Goal: Information Seeking & Learning: Learn about a topic

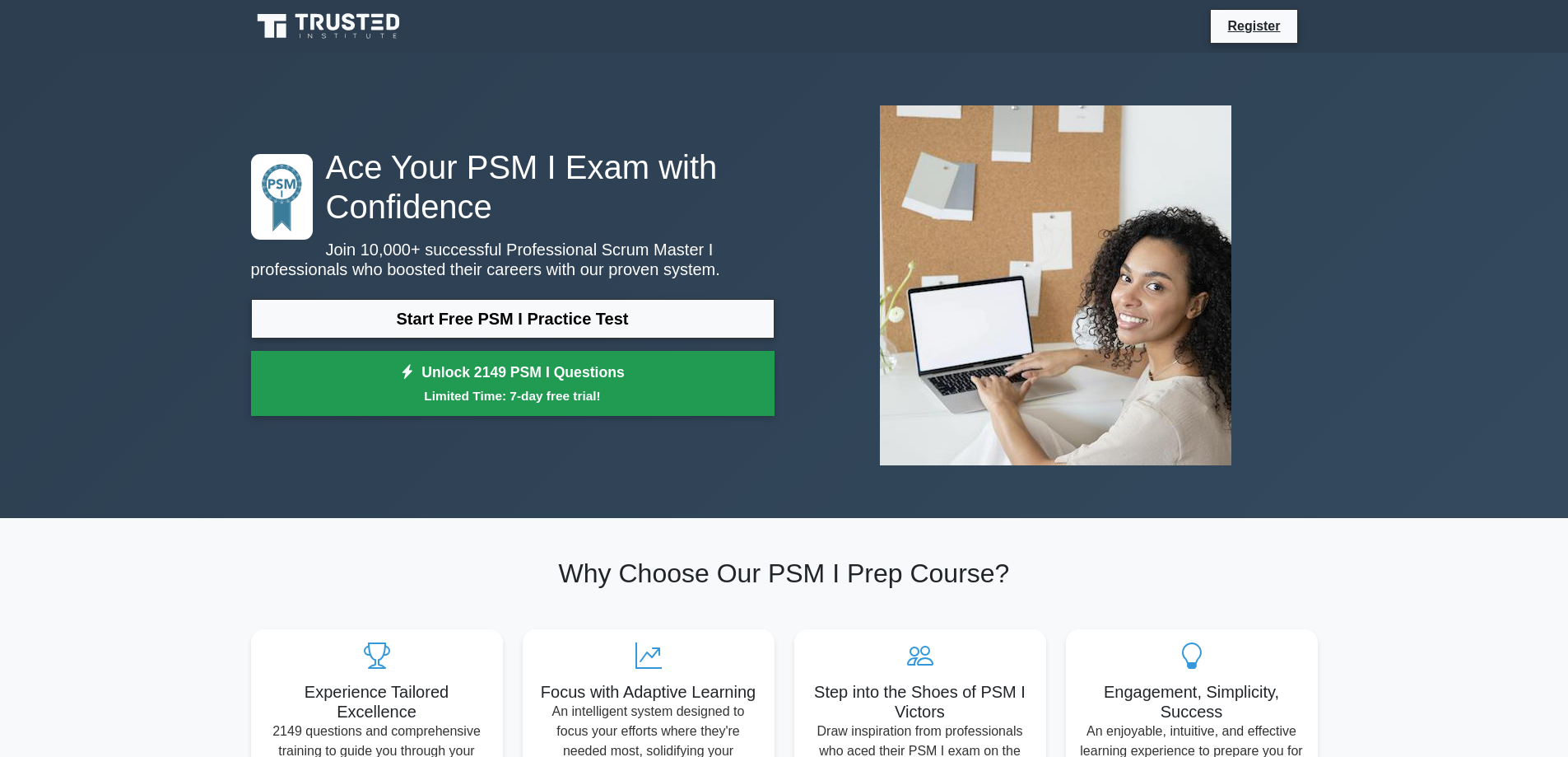
click at [558, 384] on link "Unlock 2149 PSM I Questions Limited Time: 7-day free trial!" at bounding box center [512, 384] width 523 height 66
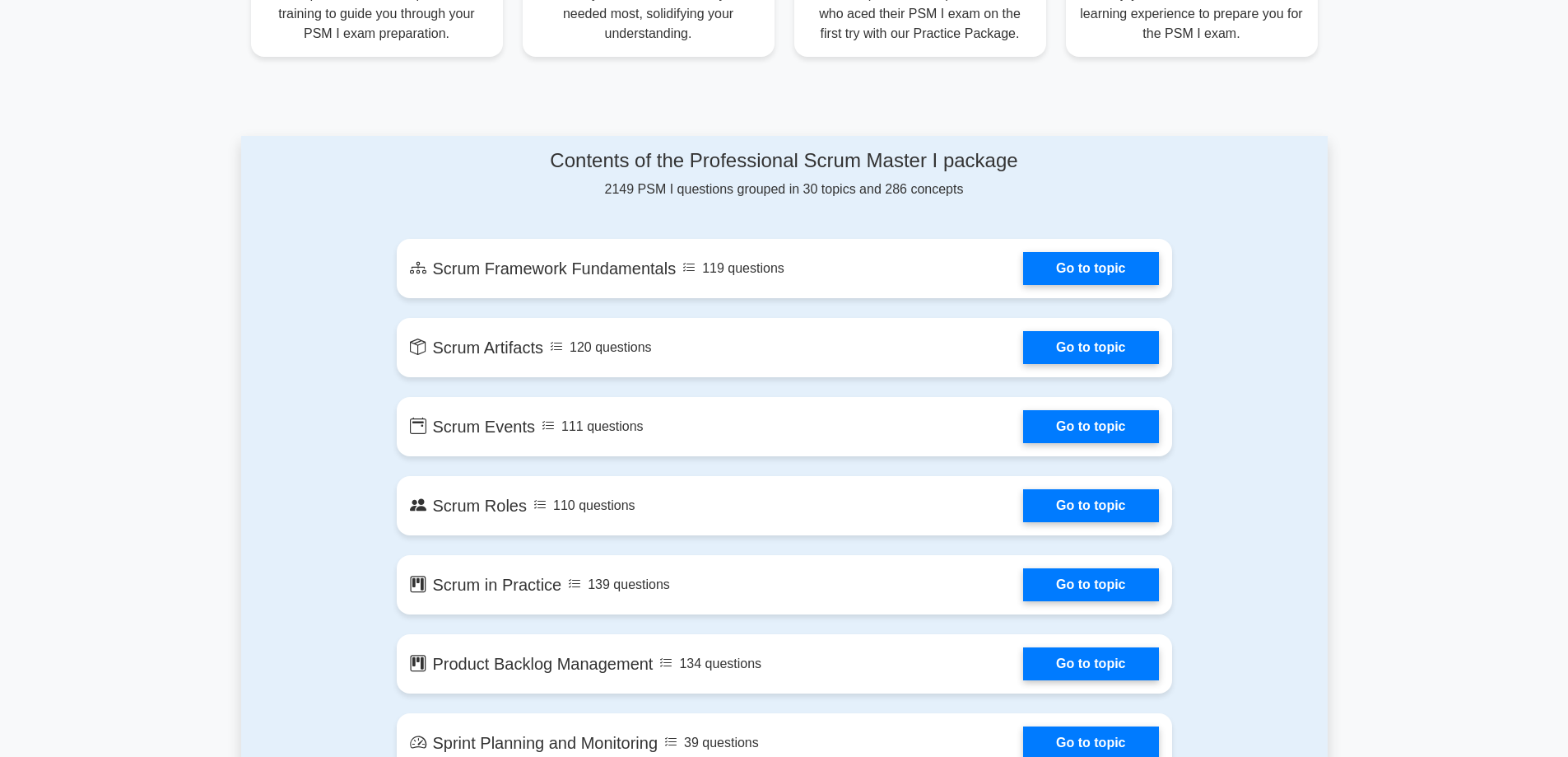
scroll to position [741, 0]
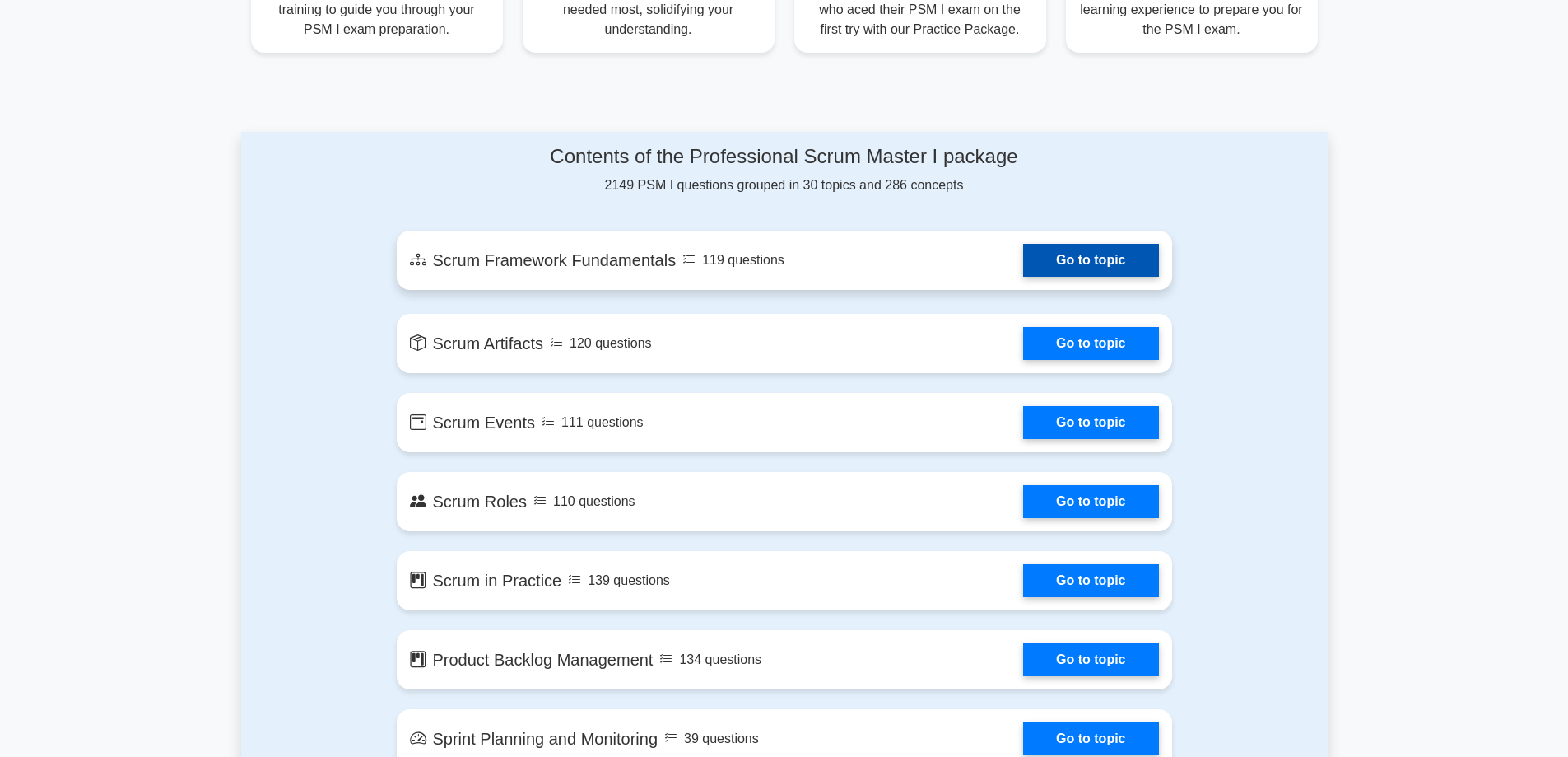
click at [1075, 277] on link "Go to topic" at bounding box center [1091, 260] width 135 height 33
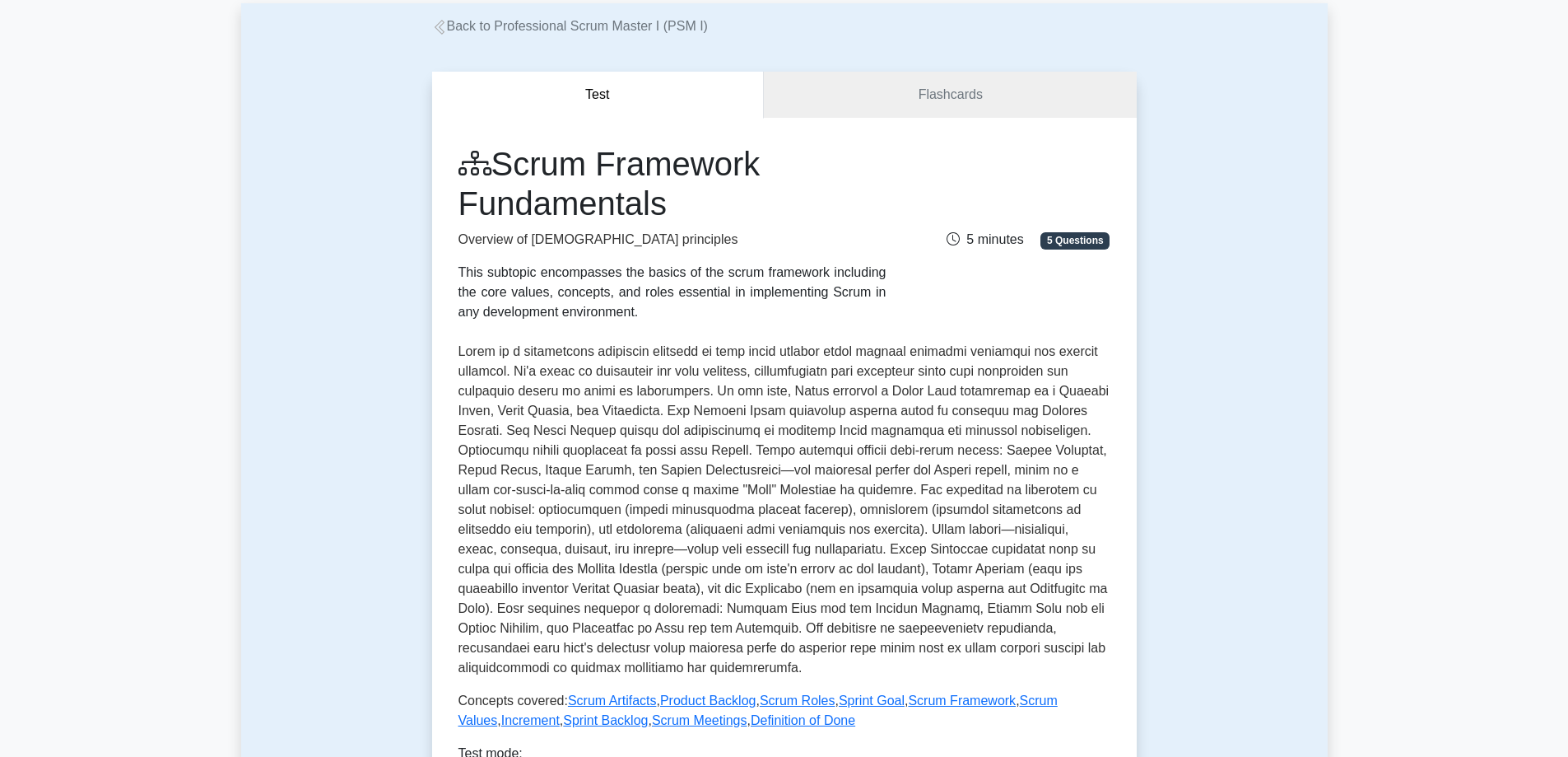
scroll to position [83, 0]
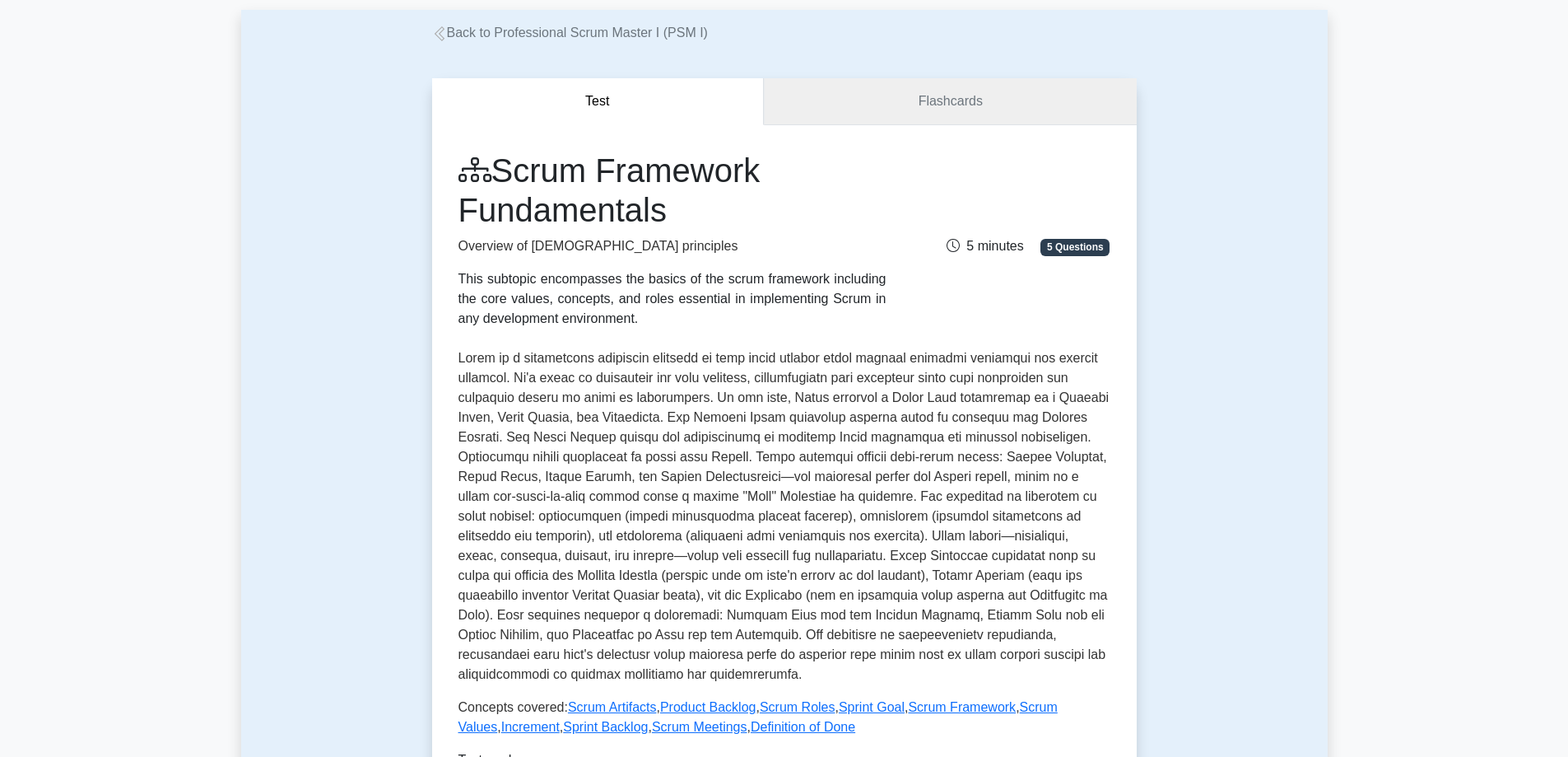
click at [976, 106] on link "Flashcards" at bounding box center [950, 102] width 372 height 47
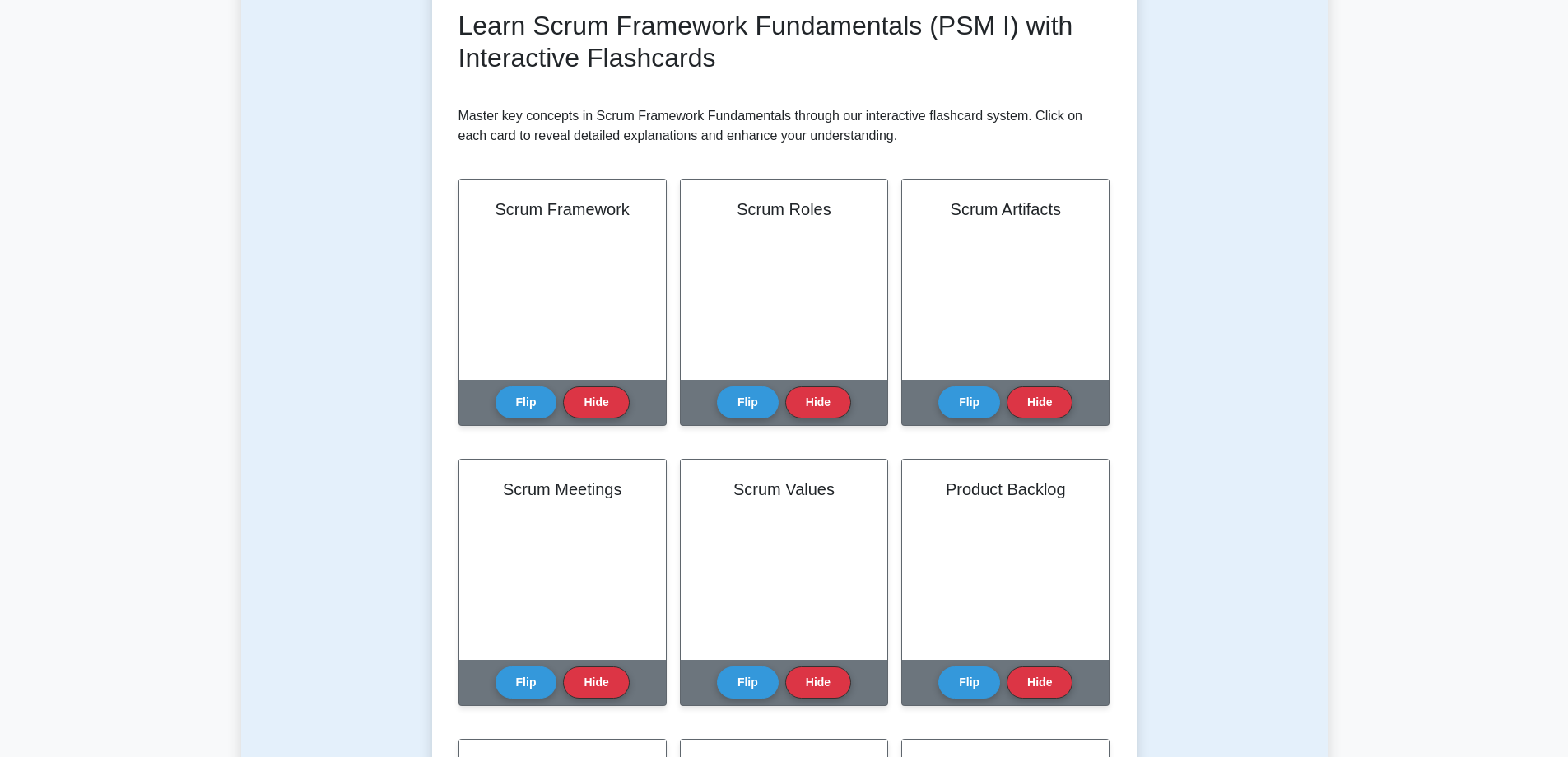
scroll to position [247, 0]
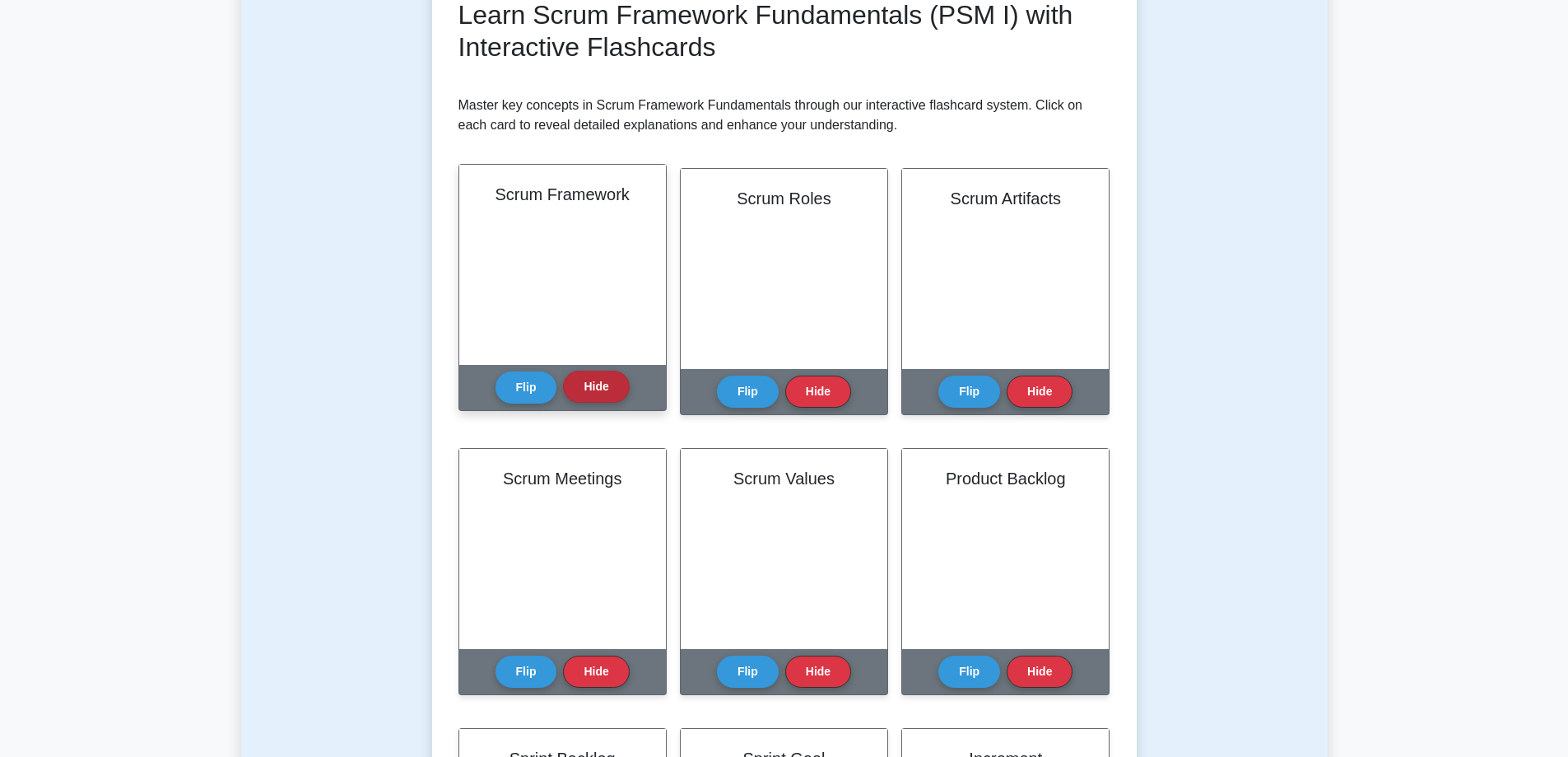
click at [592, 394] on button "Hide" at bounding box center [596, 386] width 66 height 32
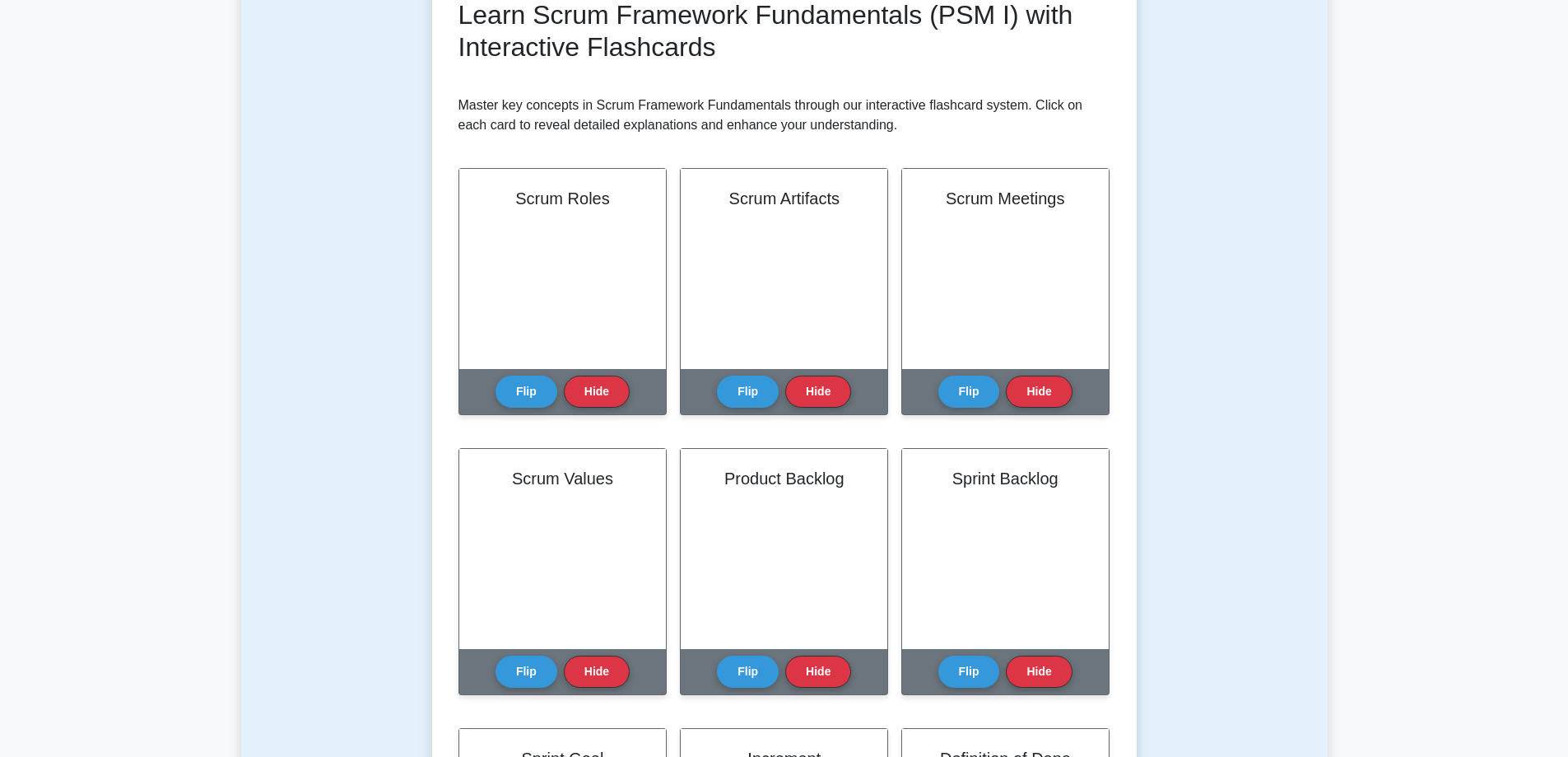
click at [592, 394] on button "Hide" at bounding box center [596, 391] width 66 height 32
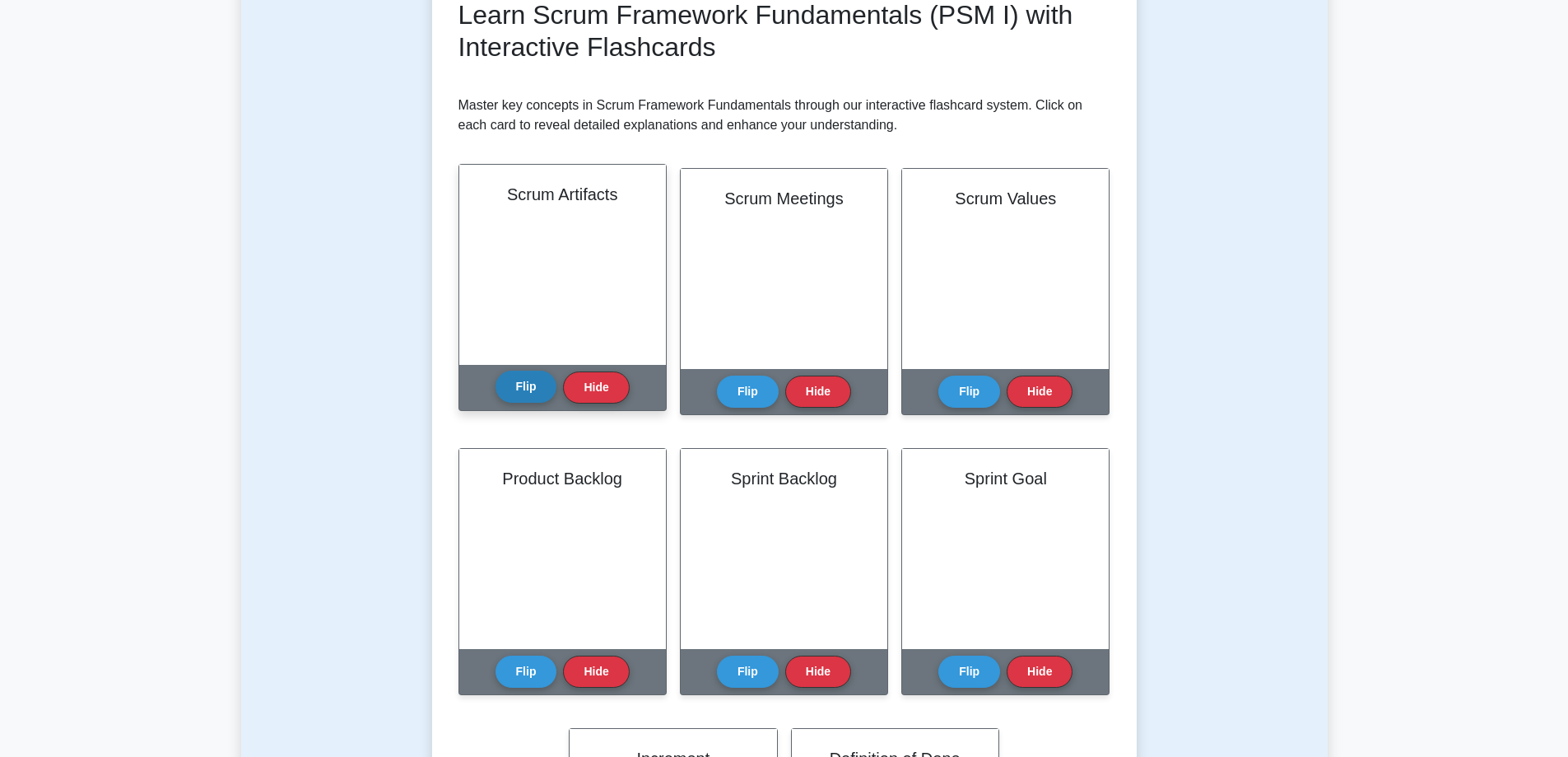
click at [529, 401] on button "Flip" at bounding box center [526, 386] width 62 height 32
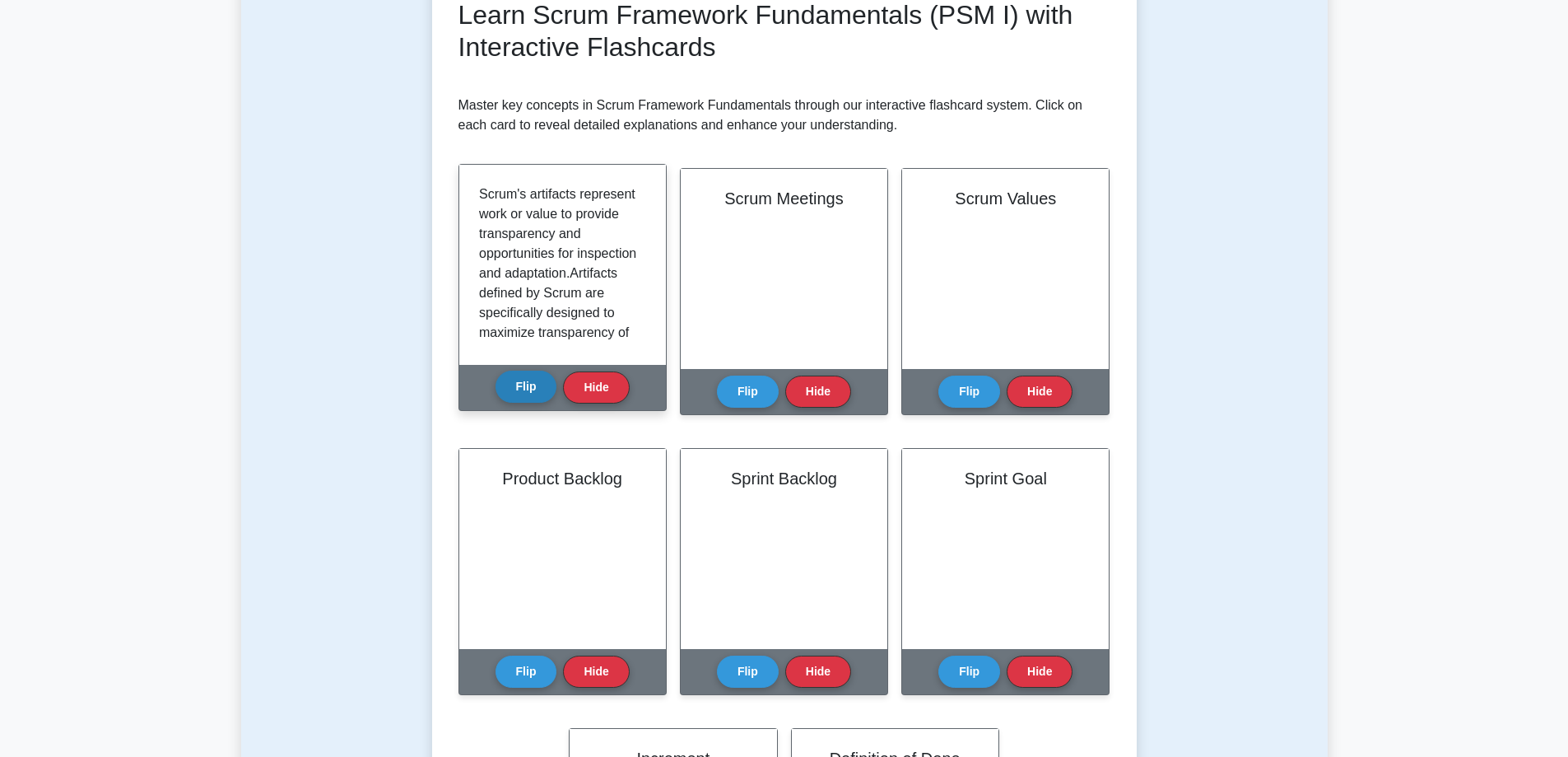
click at [529, 401] on button "Flip" at bounding box center [526, 386] width 62 height 32
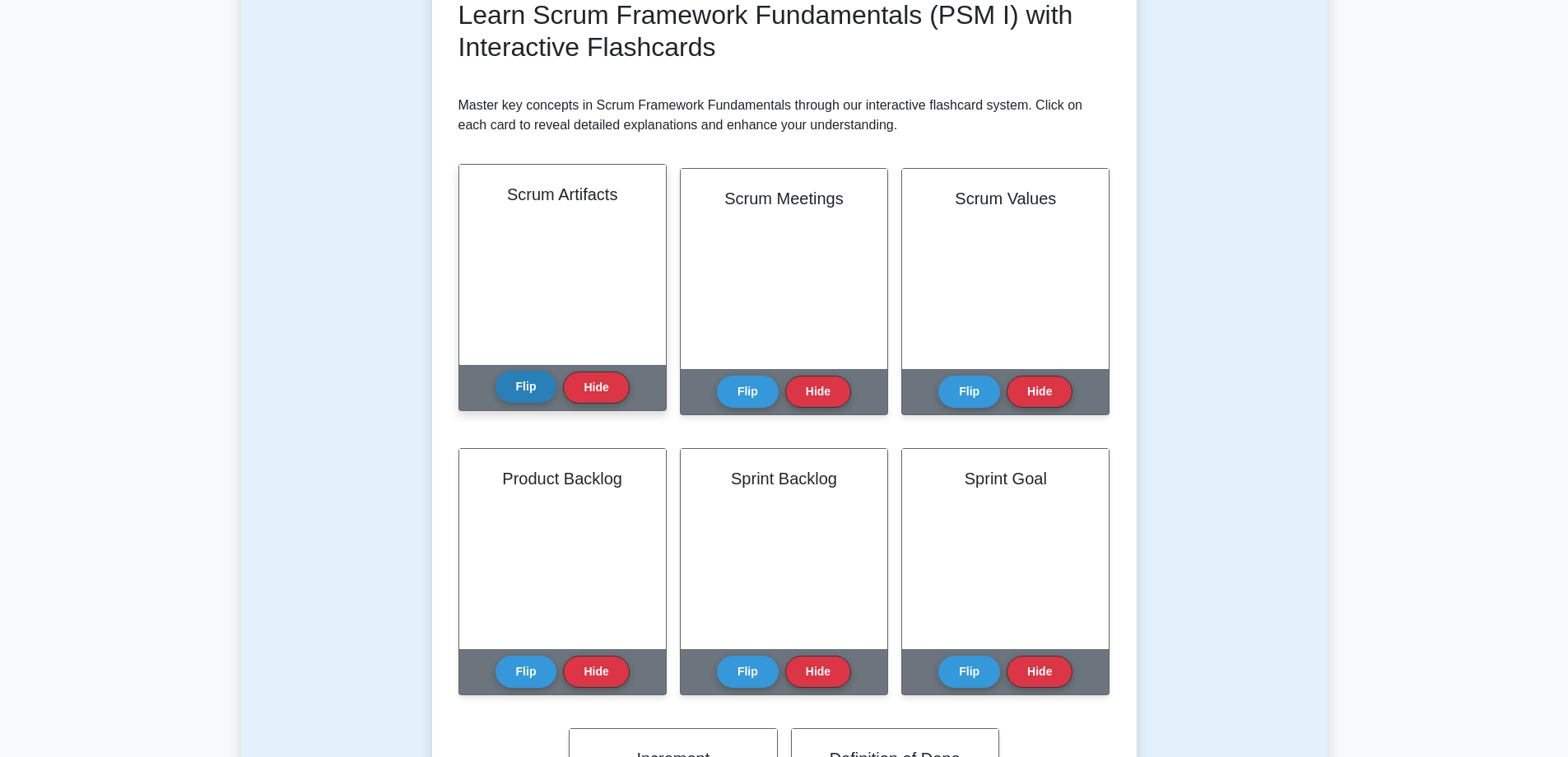
click at [529, 401] on button "Flip" at bounding box center [526, 386] width 62 height 32
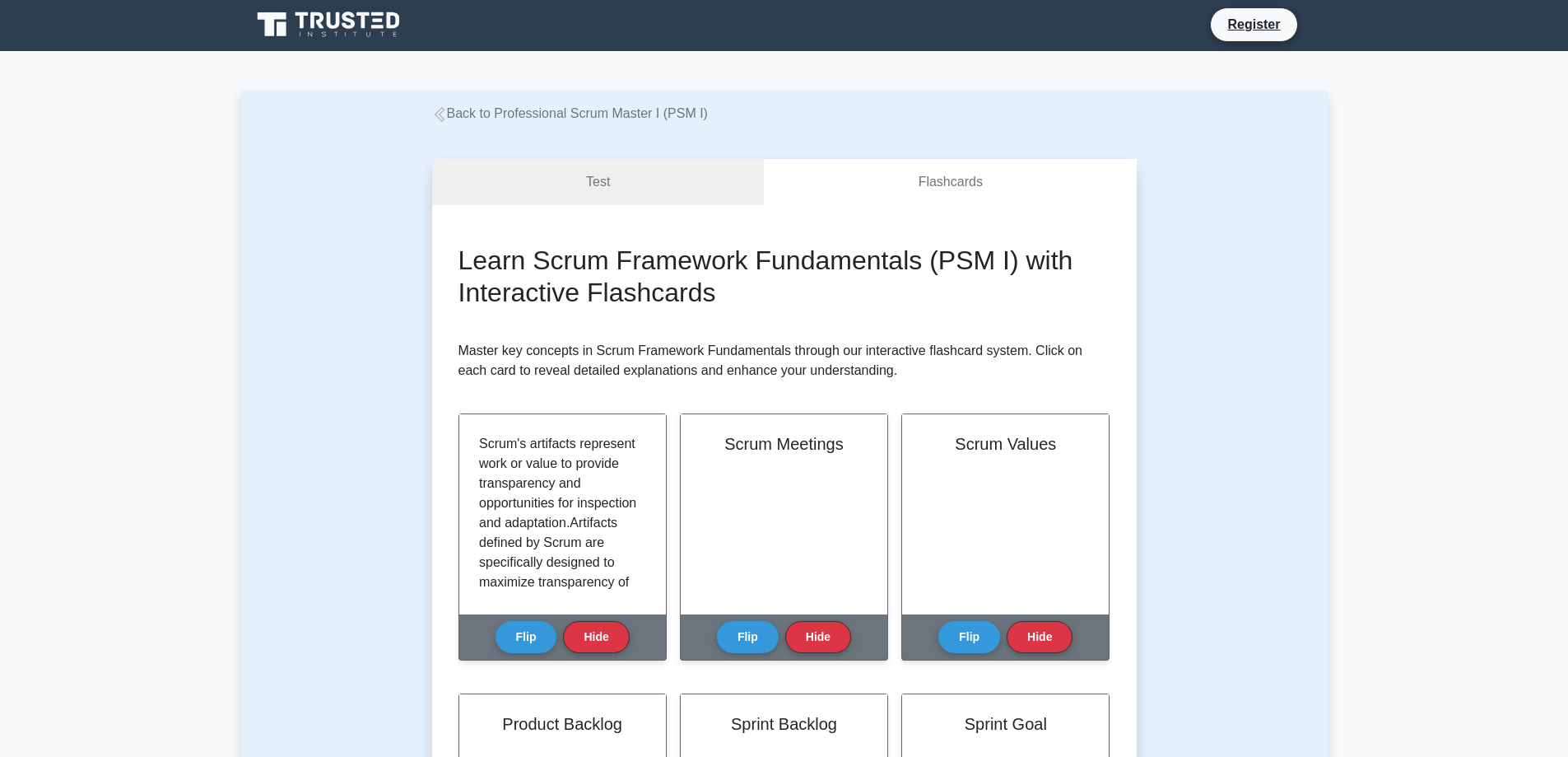
scroll to position [0, 0]
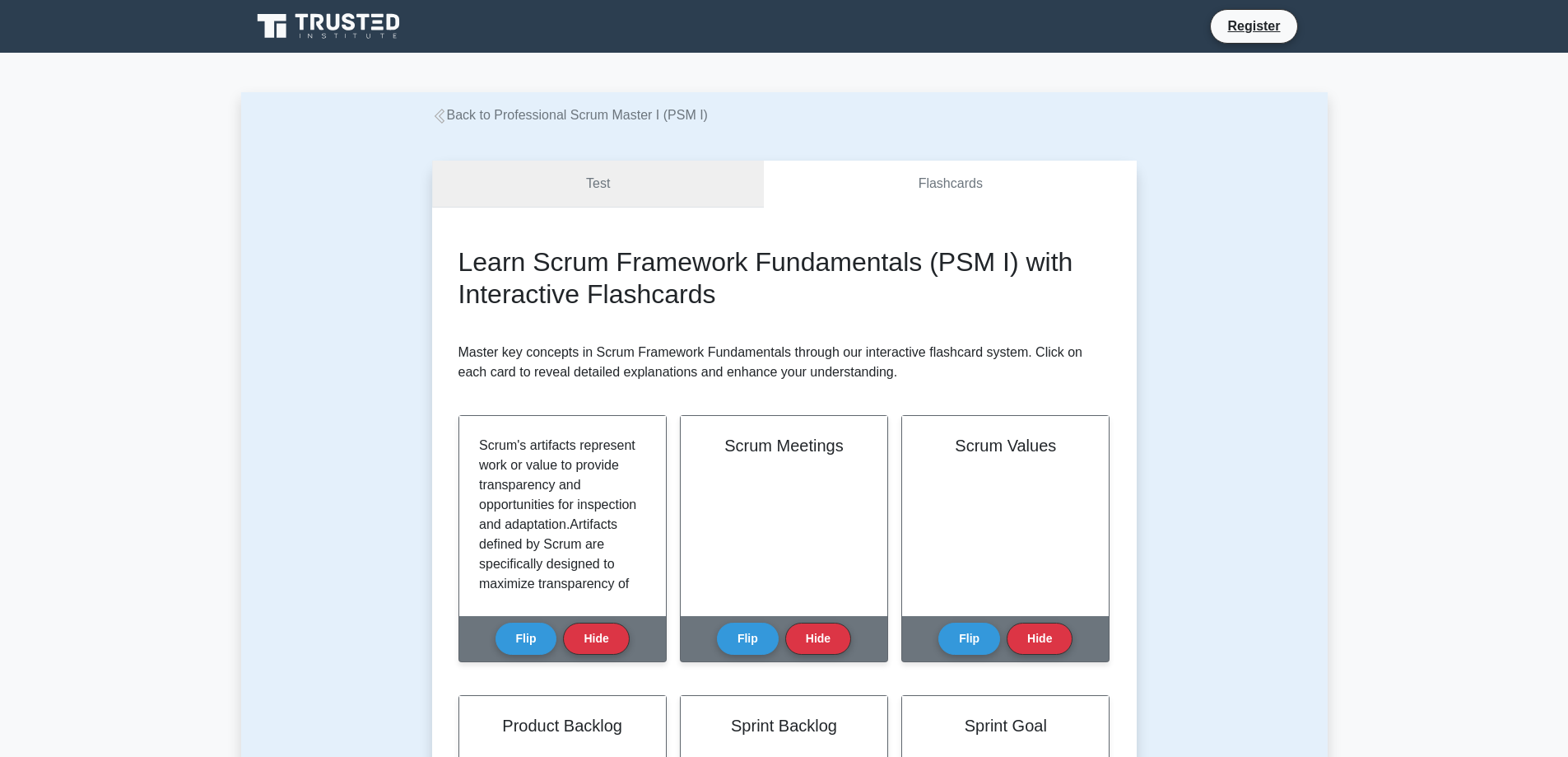
click at [663, 189] on link "Test" at bounding box center [598, 184] width 333 height 47
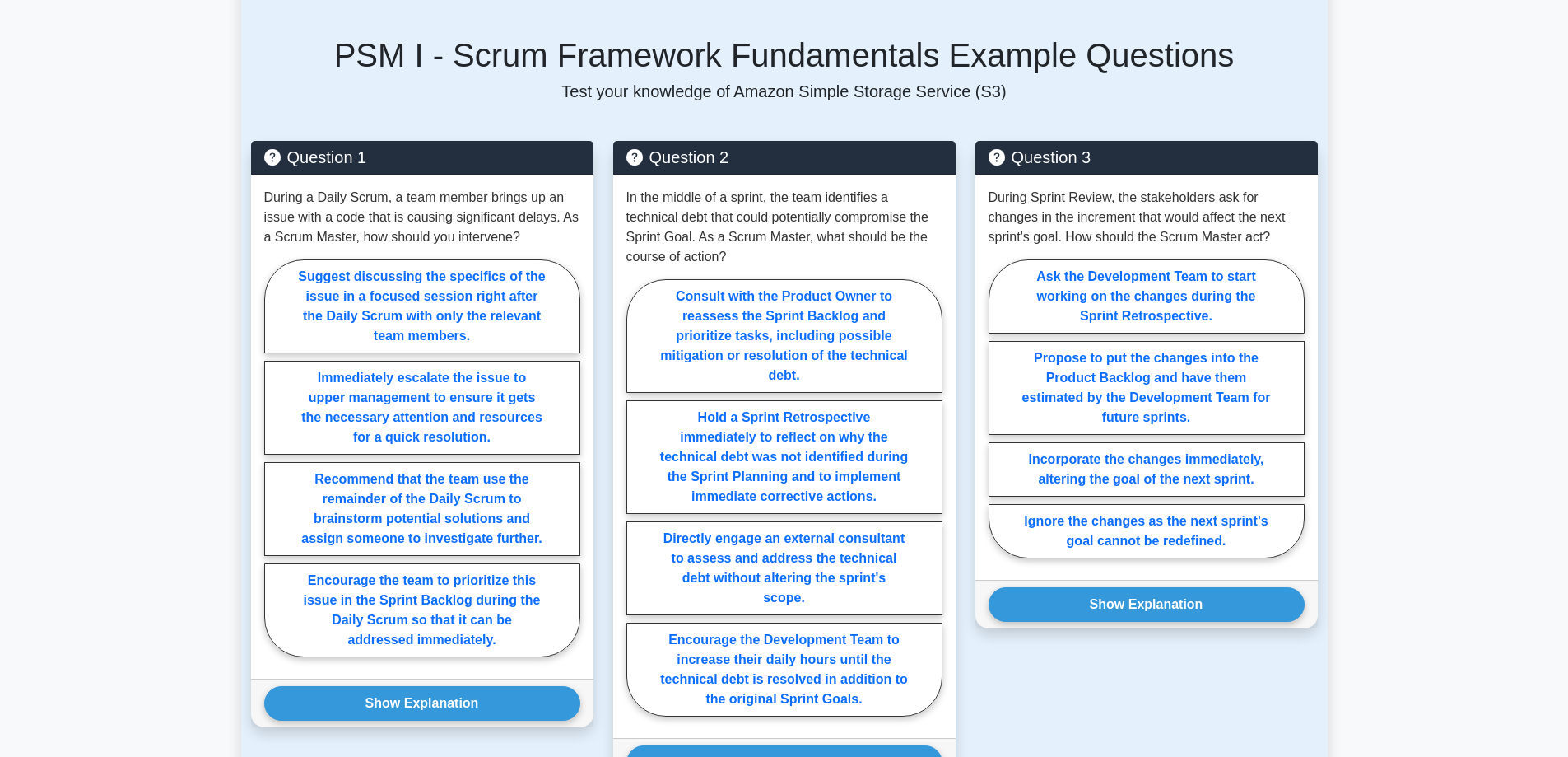
scroll to position [992, 0]
